Goal: Navigation & Orientation: Find specific page/section

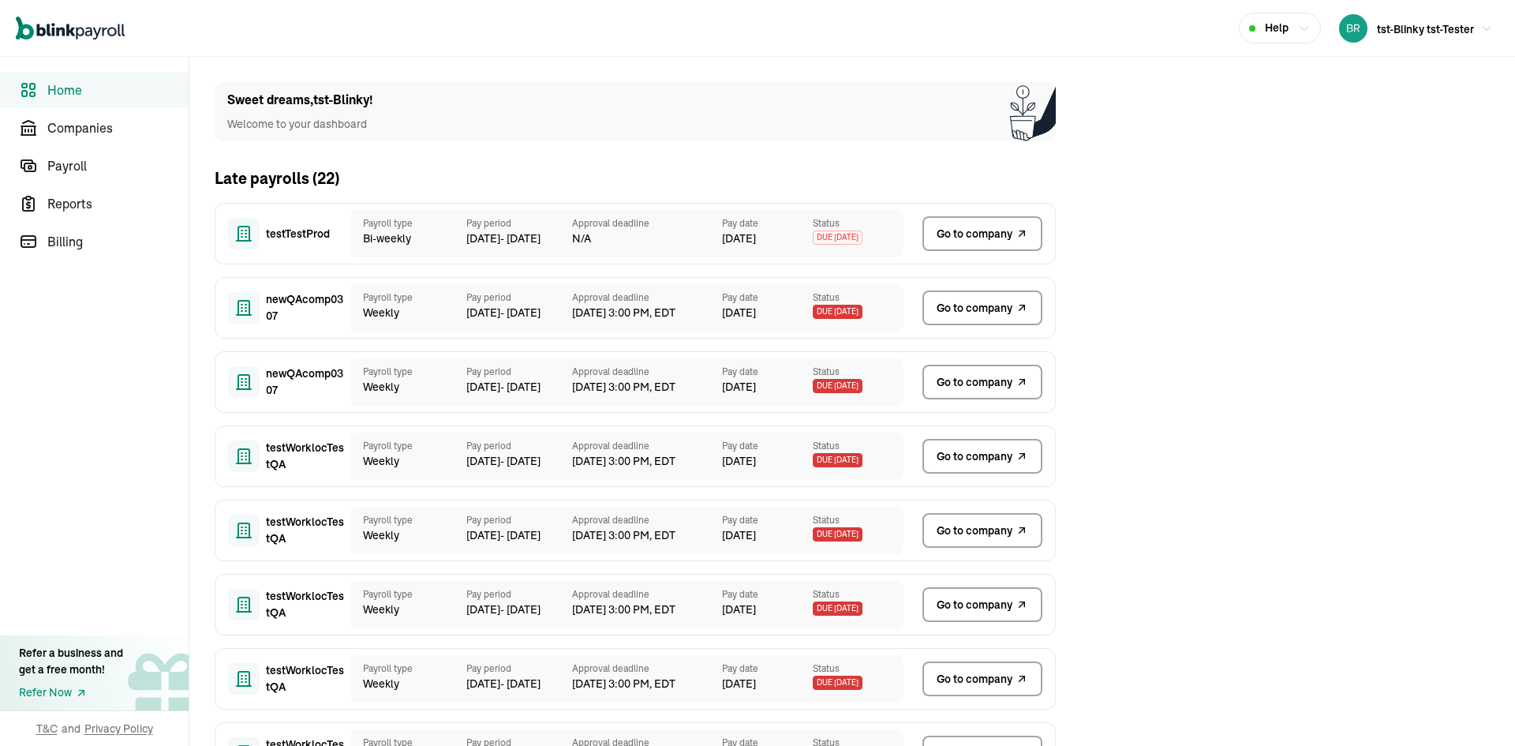
click at [1378, 34] on span "tst-Blinky tst-Tester" at bounding box center [1425, 29] width 97 height 14
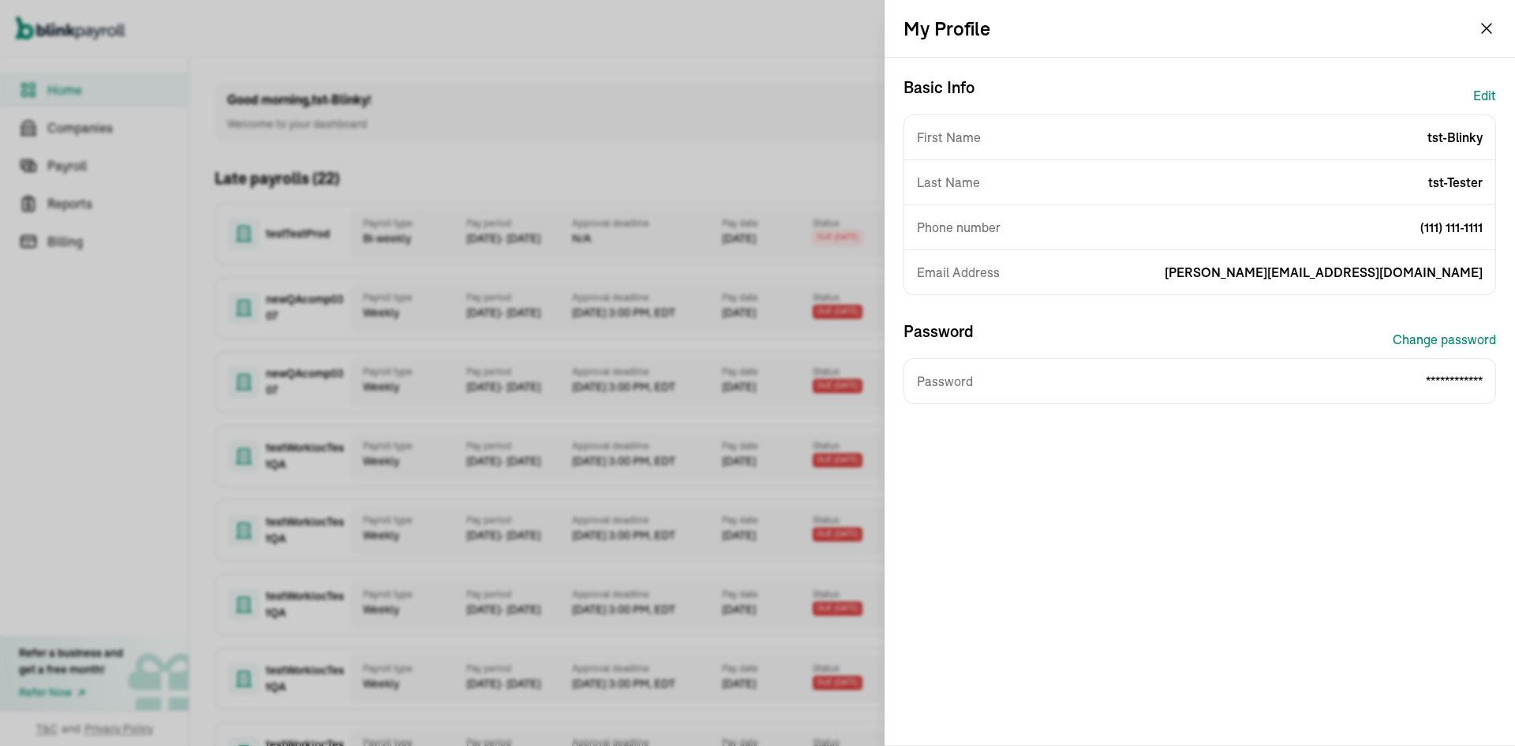
click at [1488, 89] on button "Edit" at bounding box center [1484, 96] width 23 height 38
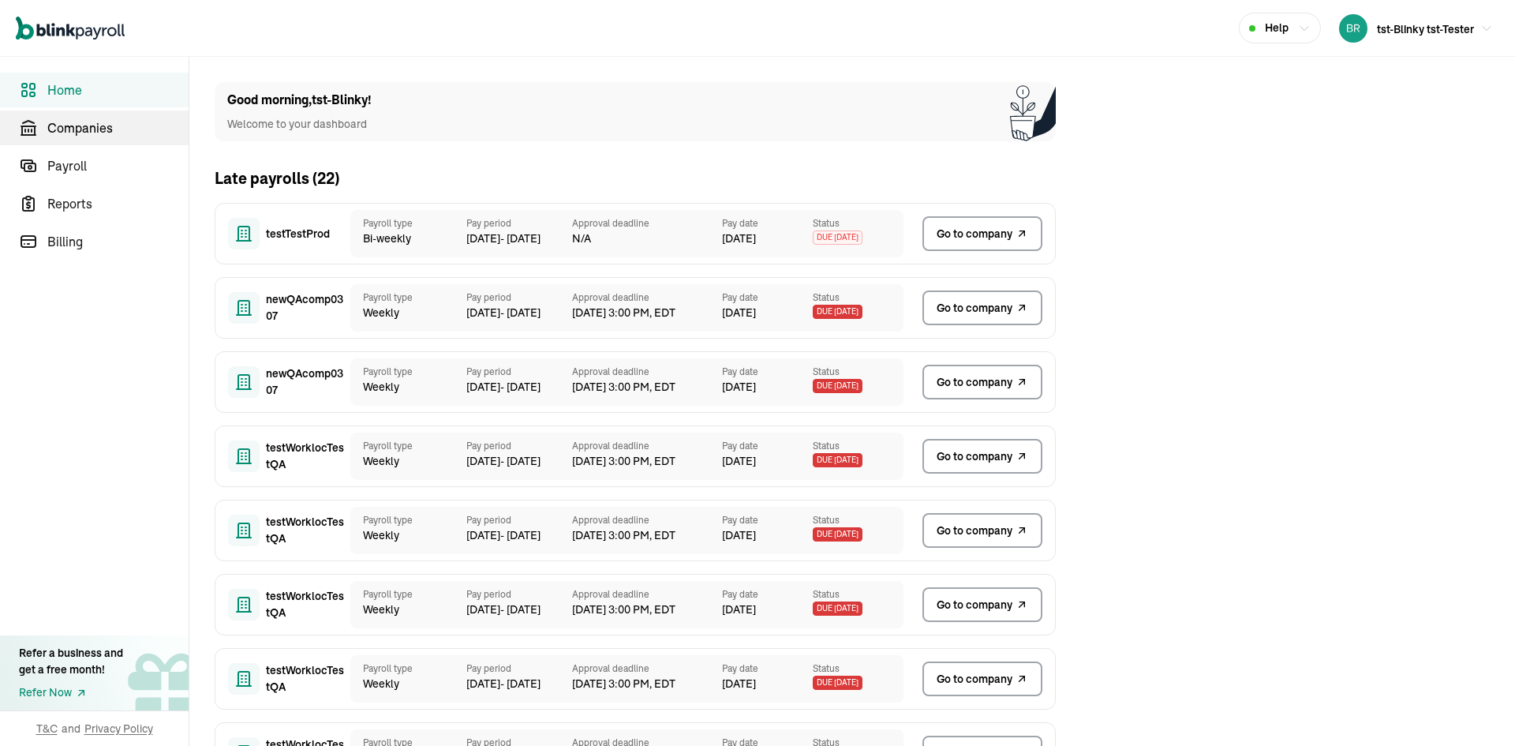
click at [69, 129] on span "Companies" at bounding box center [117, 127] width 141 height 19
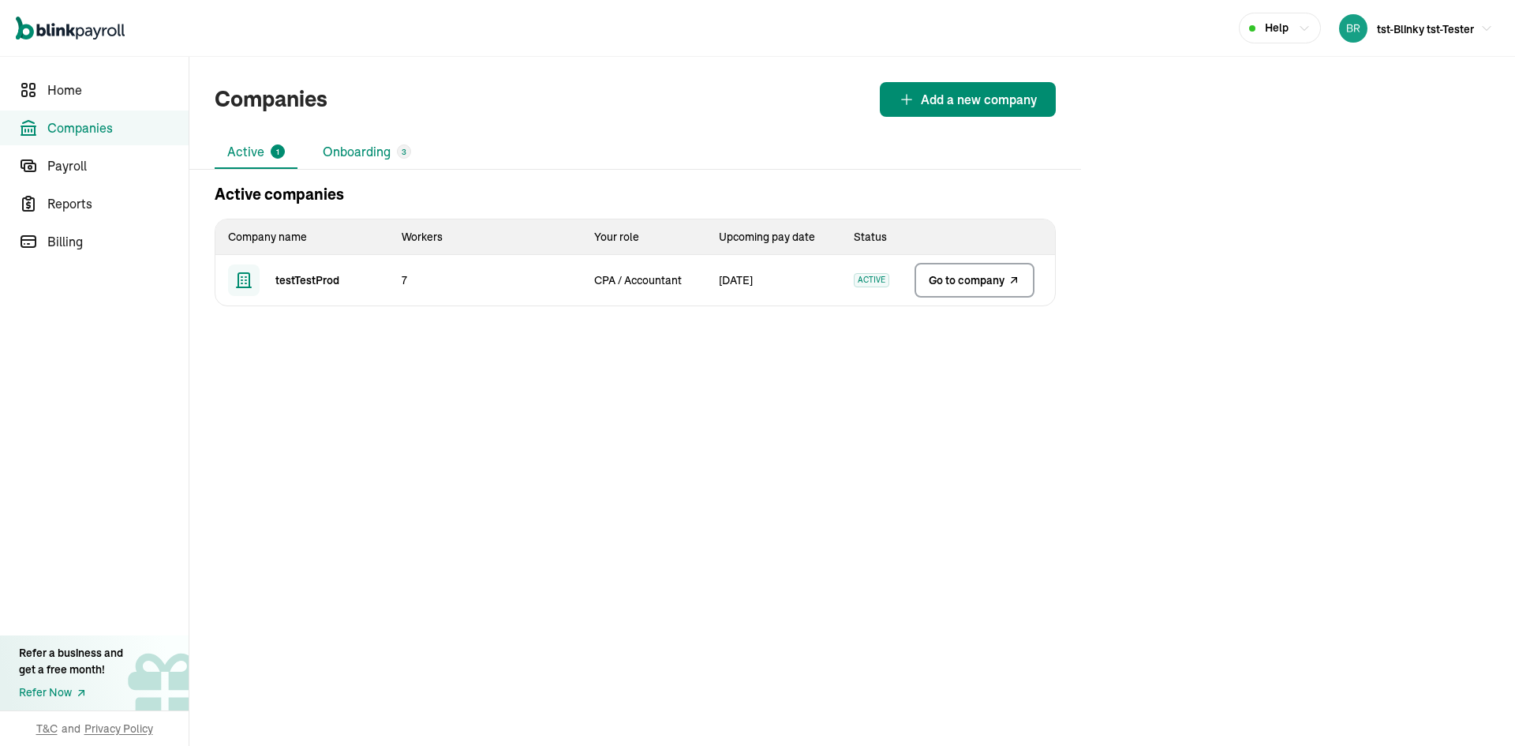
click at [365, 150] on li "Onboarding 3" at bounding box center [367, 152] width 114 height 33
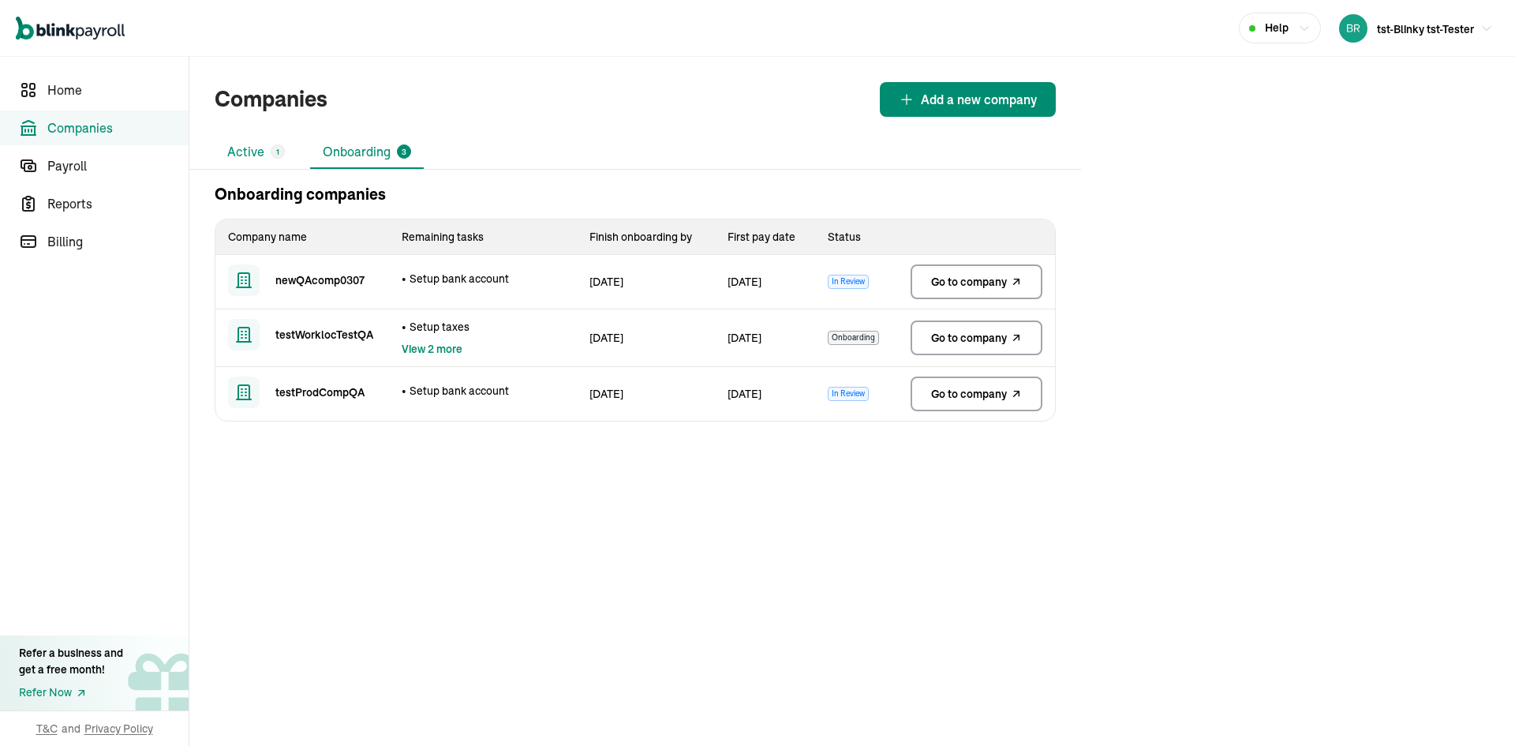
click at [249, 159] on li "Active 1" at bounding box center [256, 152] width 83 height 33
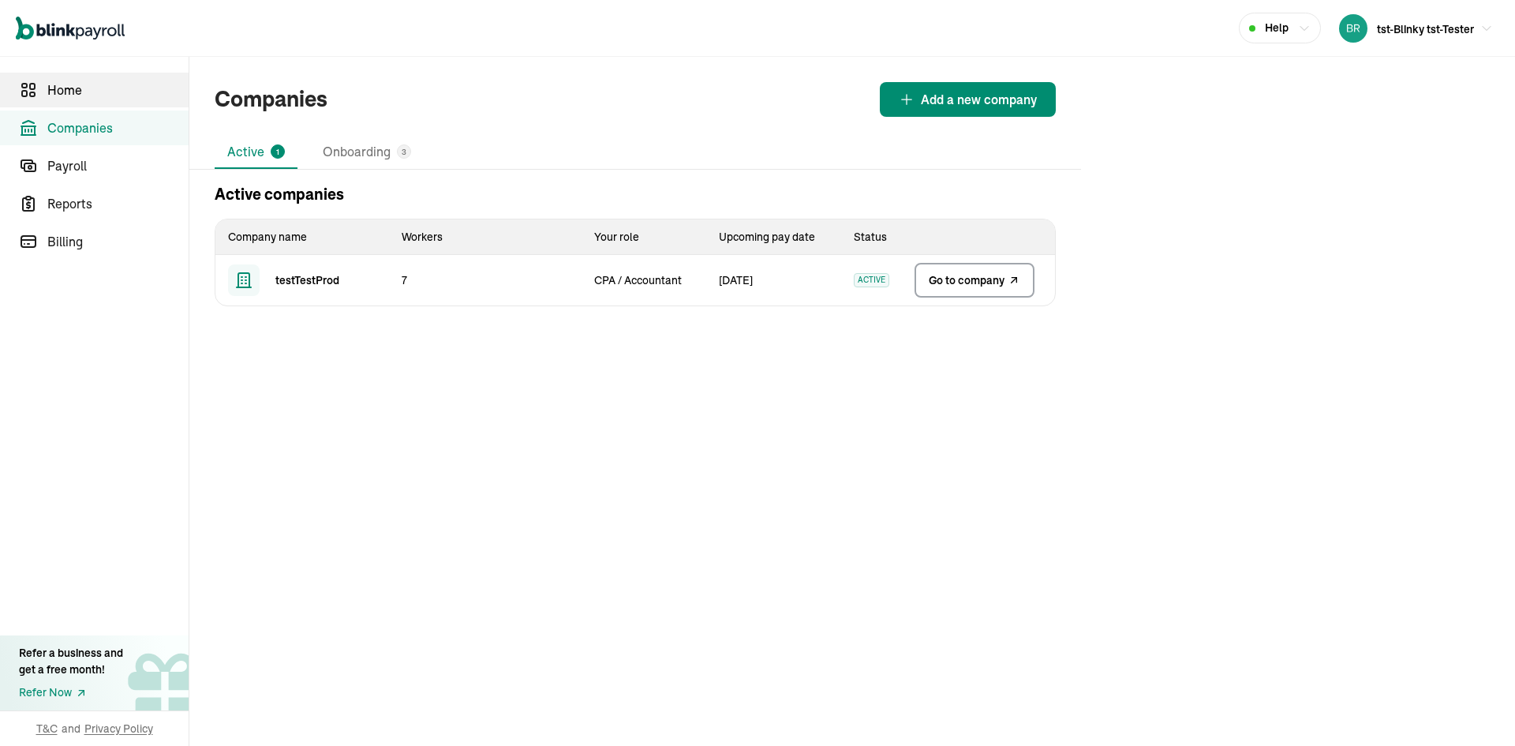
click at [88, 96] on span "Home" at bounding box center [117, 89] width 141 height 19
